Goal: Find specific page/section: Find specific page/section

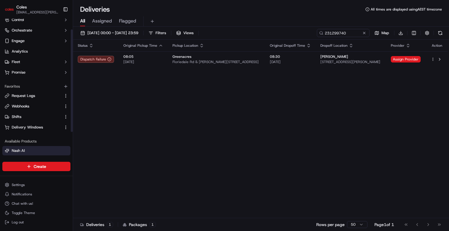
scroll to position [48, 0]
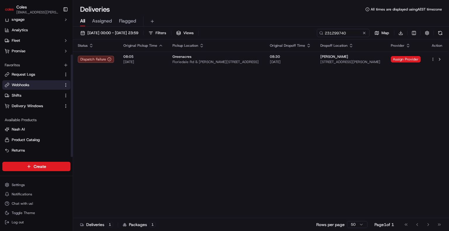
click at [29, 83] on span "Webhooks" at bounding box center [21, 84] width 18 height 5
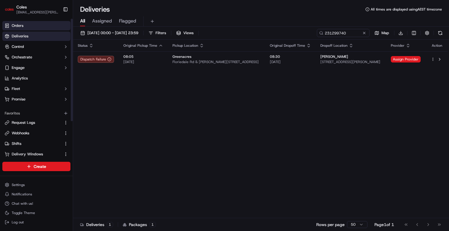
click at [44, 23] on link "Orders" at bounding box center [36, 25] width 68 height 9
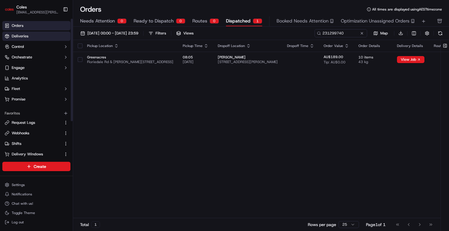
click at [42, 33] on link "Deliveries" at bounding box center [36, 36] width 68 height 9
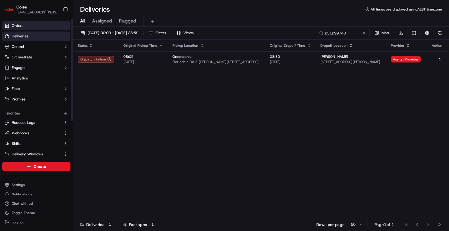
click at [46, 24] on link "Orders" at bounding box center [36, 25] width 68 height 9
